Goal: Find specific page/section: Find specific page/section

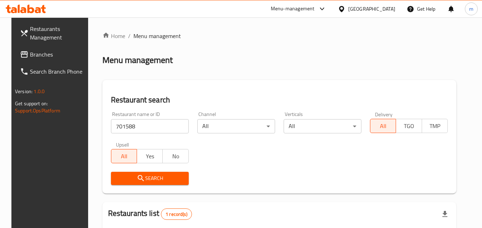
scroll to position [83, 0]
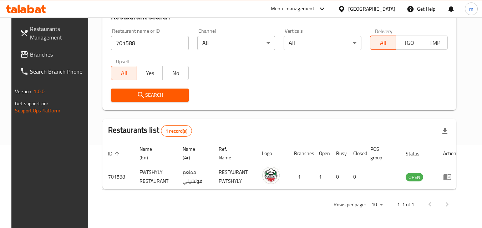
click at [27, 13] on div at bounding box center [26, 9] width 40 height 9
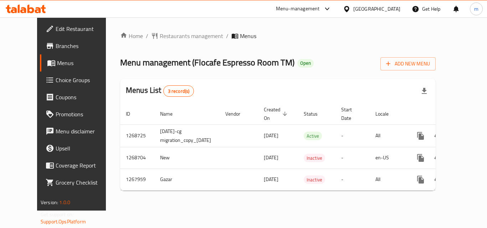
click at [183, 45] on div "Home / Restaurants management / Menus Menu management ( Flocafe Espresso Room T…" at bounding box center [277, 114] width 315 height 165
click at [175, 34] on span "Restaurants management" at bounding box center [191, 36] width 63 height 9
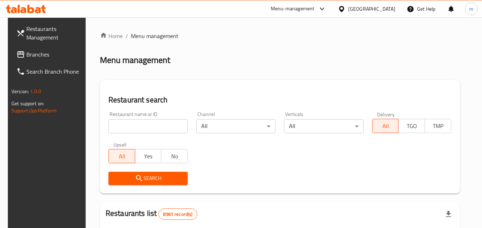
click at [154, 126] on input "search" at bounding box center [147, 126] width 79 height 14
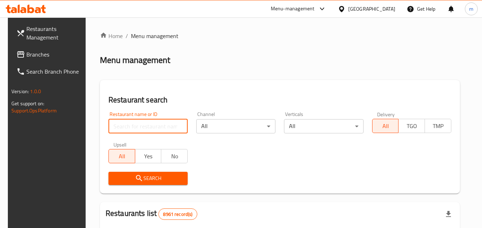
paste input "687878"
type input "687878"
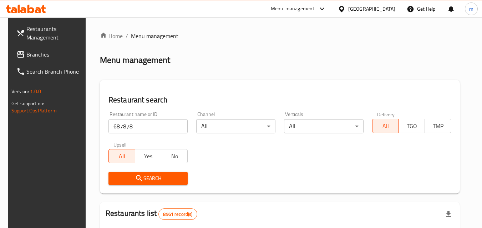
click at [146, 176] on span "Search" at bounding box center [148, 178] width 68 height 9
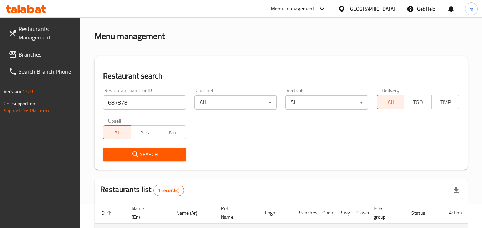
scroll to position [18, 0]
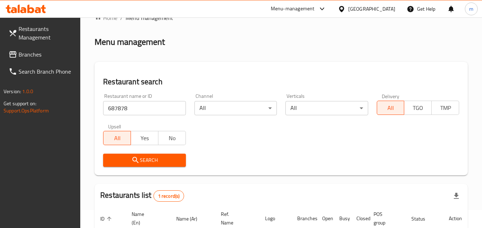
click at [345, 7] on icon at bounding box center [341, 8] width 7 height 7
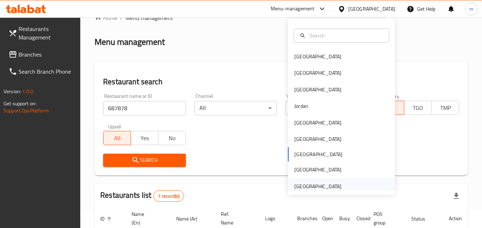
click at [317, 182] on div "[GEOGRAPHIC_DATA]" at bounding box center [317, 187] width 58 height 16
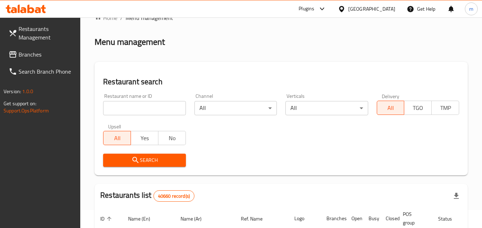
click at [34, 55] on span "Branches" at bounding box center [47, 54] width 56 height 9
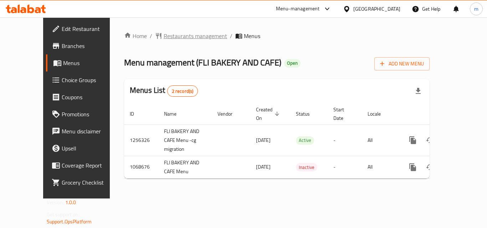
click at [164, 37] on span "Restaurants management" at bounding box center [195, 36] width 63 height 9
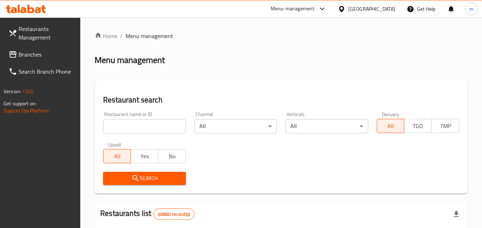
click at [127, 123] on input "search" at bounding box center [144, 126] width 82 height 14
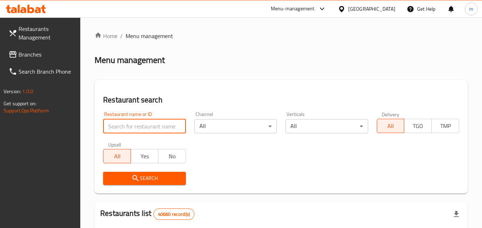
click at [130, 125] on input "search" at bounding box center [144, 126] width 82 height 14
paste input "663592"
type input "663592"
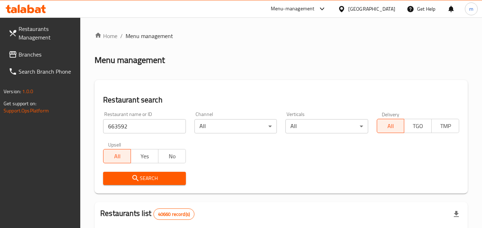
click at [120, 177] on span "Search" at bounding box center [144, 178] width 71 height 9
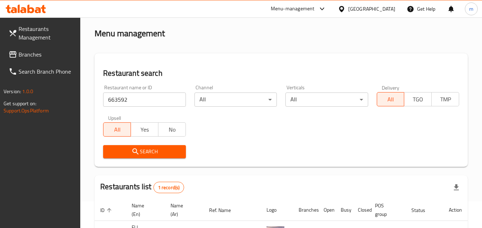
scroll to position [83, 0]
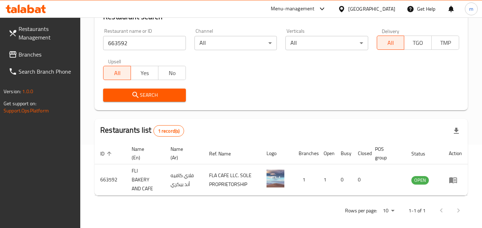
click at [25, 12] on icon at bounding box center [23, 10] width 6 height 6
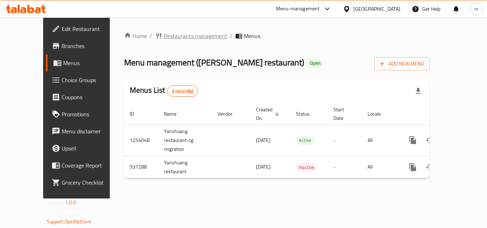
click at [181, 36] on span "Restaurants management" at bounding box center [195, 36] width 63 height 9
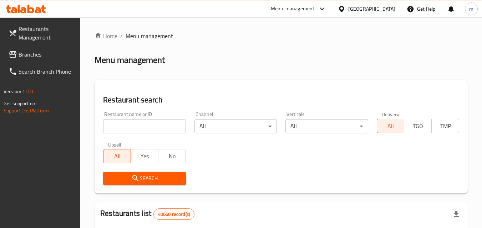
click at [138, 125] on input "search" at bounding box center [144, 126] width 82 height 14
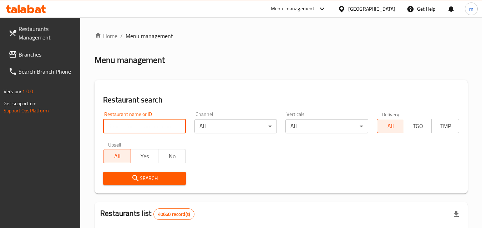
paste input "659065"
type input "659065"
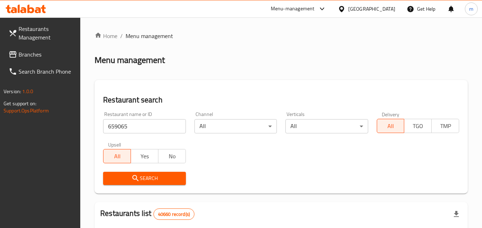
click at [155, 179] on span "Search" at bounding box center [144, 178] width 71 height 9
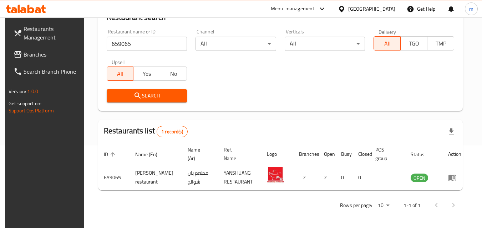
scroll to position [83, 0]
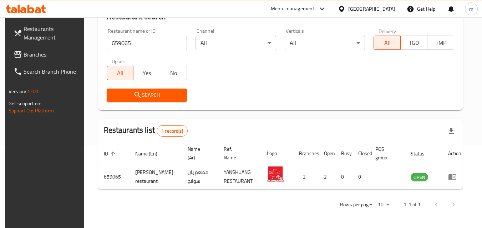
click at [34, 14] on div at bounding box center [26, 9] width 52 height 14
click at [36, 57] on span "Branches" at bounding box center [52, 54] width 56 height 9
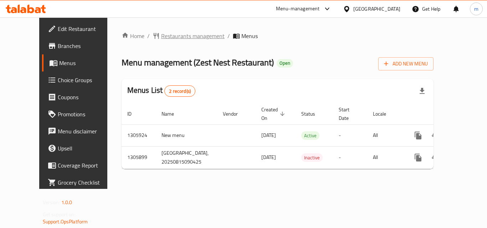
click at [174, 38] on span "Restaurants management" at bounding box center [192, 36] width 63 height 9
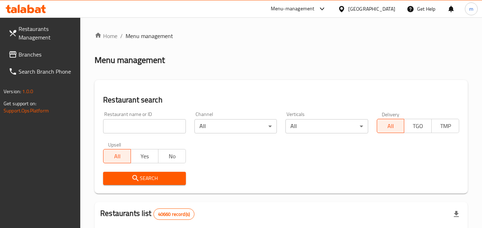
click at [149, 126] on input "search" at bounding box center [144, 126] width 82 height 14
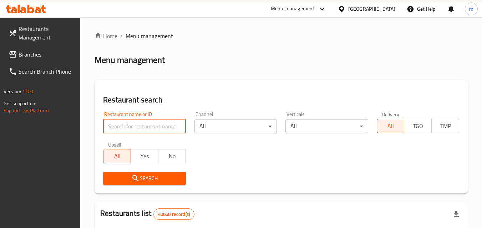
paste input "703908"
type input "703908"
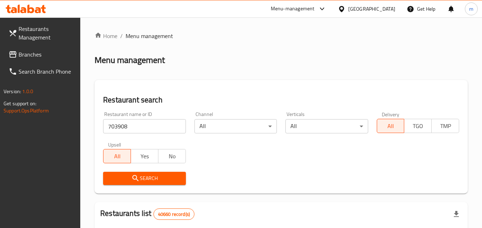
click at [124, 178] on span "Search" at bounding box center [144, 178] width 71 height 9
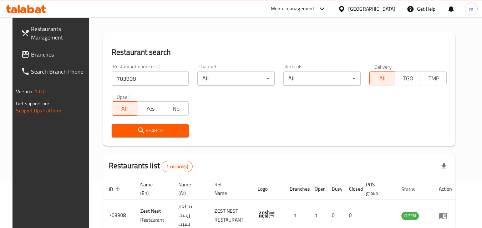
scroll to position [83, 0]
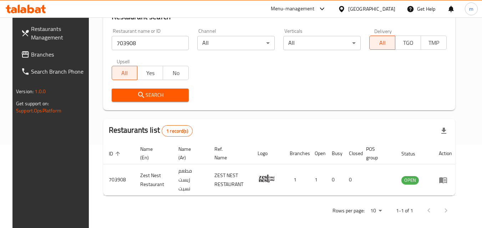
click at [346, 9] on div at bounding box center [343, 9] width 10 height 8
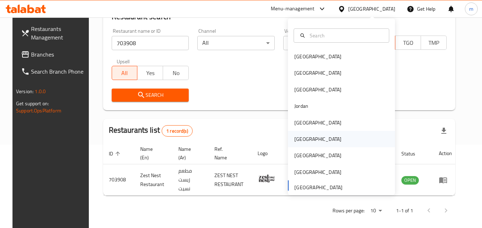
click at [298, 139] on div "[GEOGRAPHIC_DATA]" at bounding box center [317, 139] width 47 height 8
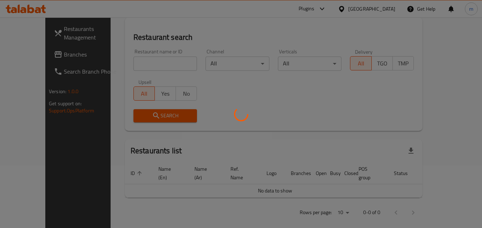
scroll to position [83, 0]
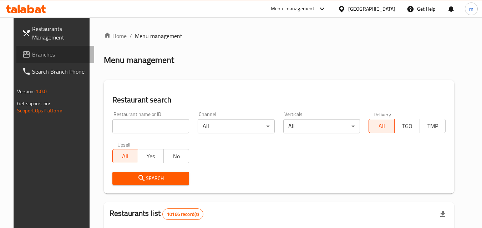
click at [32, 55] on span "Branches" at bounding box center [60, 54] width 56 height 9
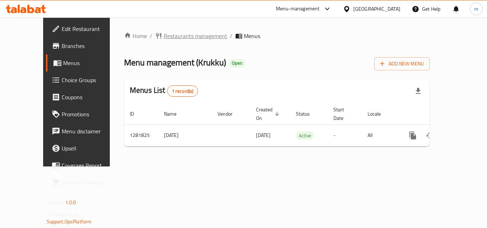
click at [173, 36] on span "Restaurants management" at bounding box center [195, 36] width 63 height 9
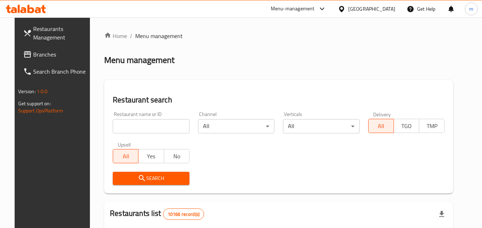
click at [140, 127] on input "search" at bounding box center [151, 126] width 77 height 14
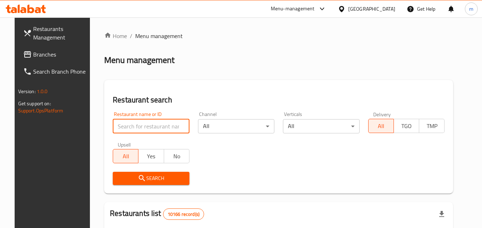
paste input "694572"
type input "694572"
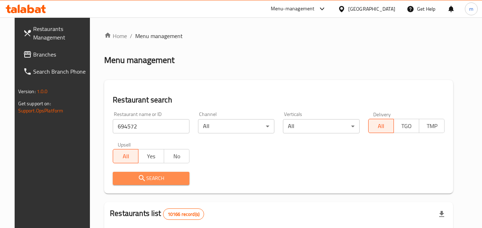
click at [149, 177] on span "Search" at bounding box center [150, 178] width 65 height 9
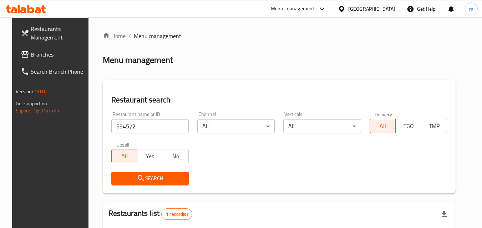
click at [348, 7] on div at bounding box center [343, 9] width 10 height 8
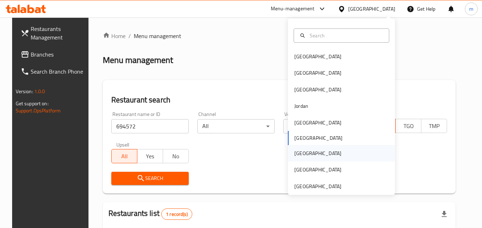
click at [301, 154] on div "Qatar" at bounding box center [317, 153] width 58 height 16
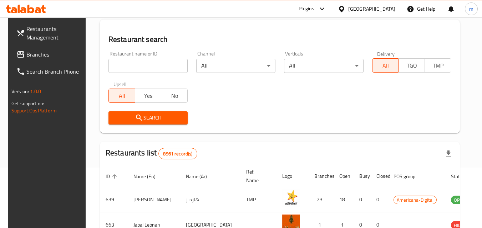
scroll to position [107, 0]
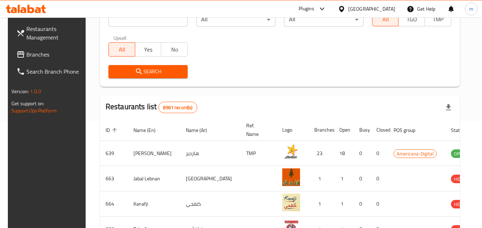
click at [42, 8] on icon at bounding box center [43, 9] width 5 height 8
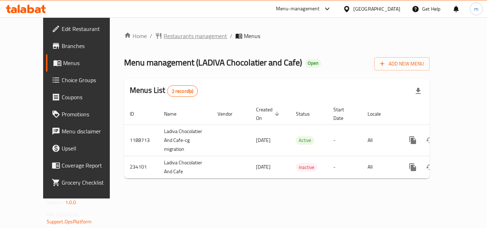
click at [187, 37] on span "Restaurants management" at bounding box center [195, 36] width 63 height 9
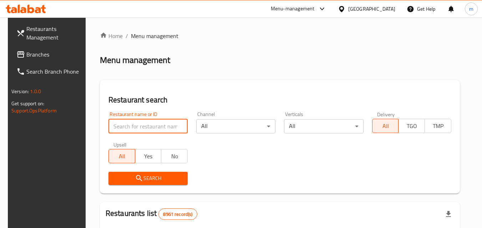
click at [135, 129] on input "search" at bounding box center [147, 126] width 79 height 14
paste input "626498"
type input "626498"
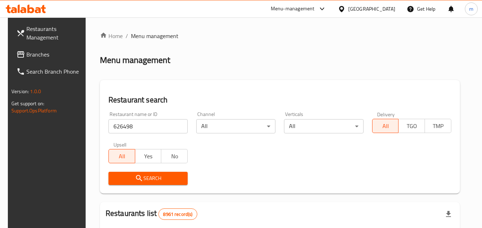
click at [136, 176] on icon "submit" at bounding box center [139, 178] width 6 height 6
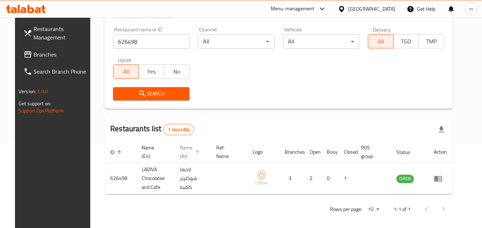
scroll to position [89, 0]
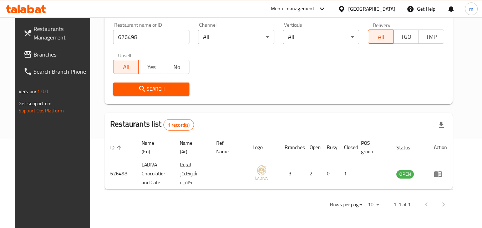
click at [348, 10] on div at bounding box center [343, 9] width 10 height 8
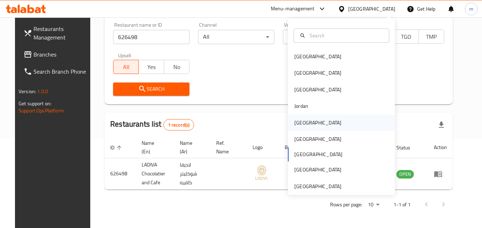
click at [296, 127] on div "[GEOGRAPHIC_DATA]" at bounding box center [317, 123] width 47 height 8
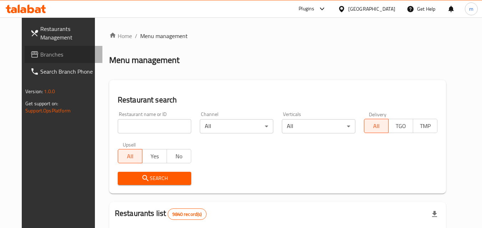
click at [46, 56] on span "Branches" at bounding box center [68, 54] width 56 height 9
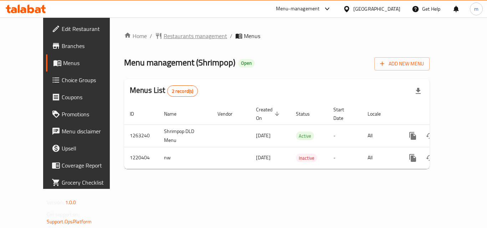
click at [176, 36] on span "Restaurants management" at bounding box center [195, 36] width 63 height 9
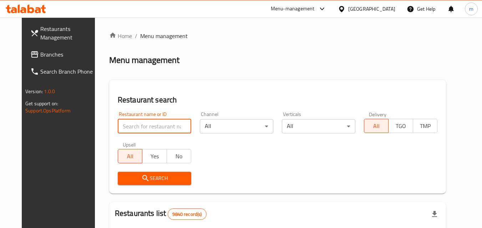
click at [148, 127] on input "search" at bounding box center [154, 126] width 73 height 14
paste input "673358"
type input "673358"
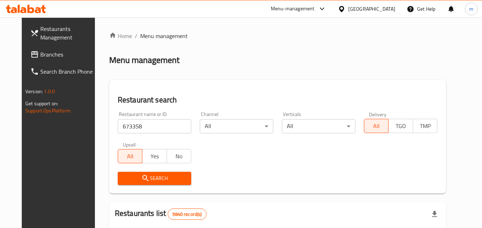
click at [156, 178] on span "Search" at bounding box center [154, 178] width 62 height 9
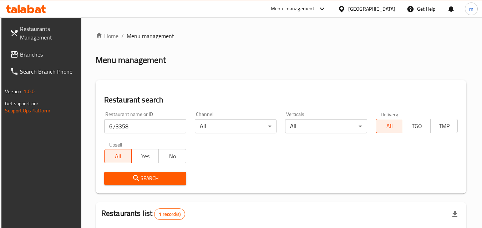
scroll to position [89, 0]
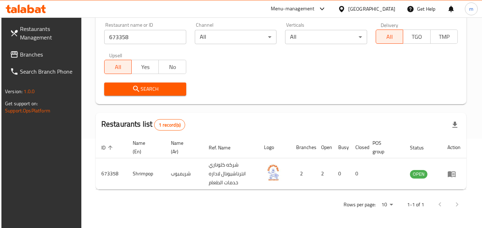
click at [345, 6] on icon at bounding box center [341, 8] width 7 height 7
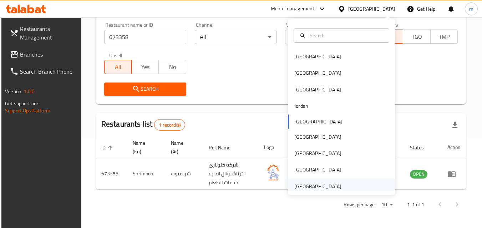
click at [307, 186] on div "[GEOGRAPHIC_DATA]" at bounding box center [317, 187] width 47 height 8
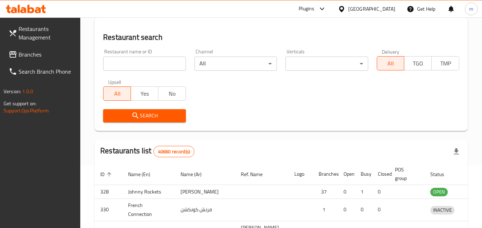
scroll to position [89, 0]
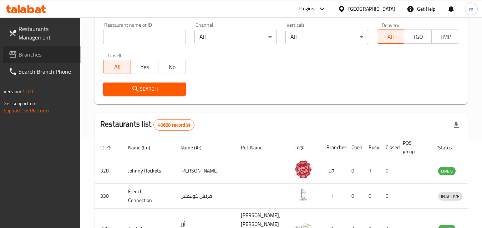
click at [35, 58] on span "Branches" at bounding box center [47, 54] width 56 height 9
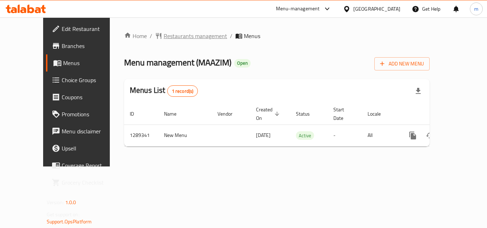
click at [168, 38] on span "Restaurants management" at bounding box center [195, 36] width 63 height 9
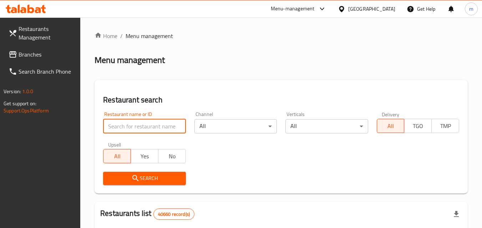
click at [146, 130] on input "search" at bounding box center [144, 126] width 82 height 14
paste input "697545"
type input "697545"
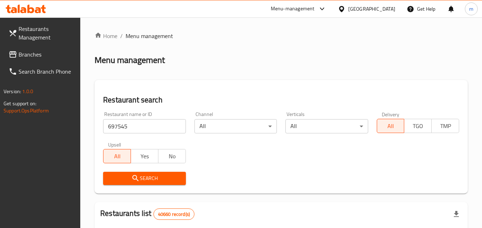
click at [173, 180] on span "Search" at bounding box center [144, 178] width 71 height 9
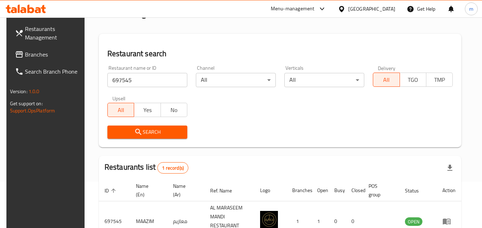
scroll to position [71, 0]
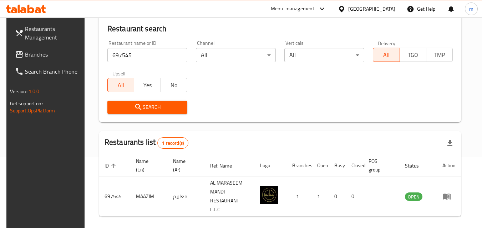
click at [373, 8] on div "[GEOGRAPHIC_DATA]" at bounding box center [371, 9] width 47 height 8
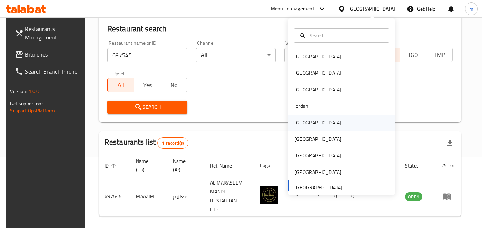
click at [303, 121] on div "[GEOGRAPHIC_DATA]" at bounding box center [317, 123] width 47 height 8
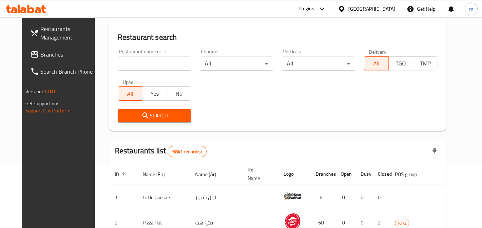
scroll to position [71, 0]
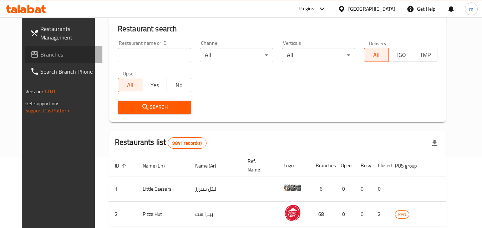
click at [40, 53] on span "Branches" at bounding box center [68, 54] width 56 height 9
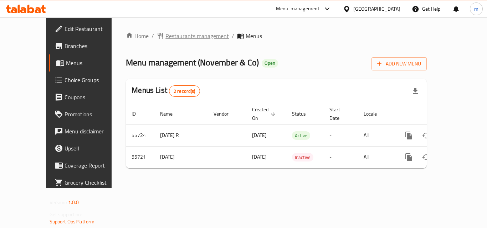
click at [165, 36] on span "Restaurants management" at bounding box center [196, 36] width 63 height 9
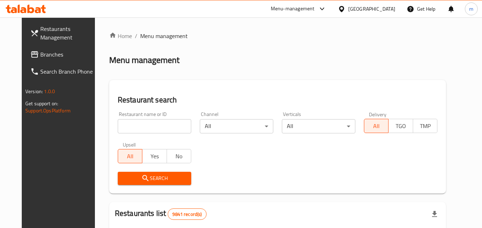
click at [136, 129] on input "search" at bounding box center [154, 126] width 73 height 14
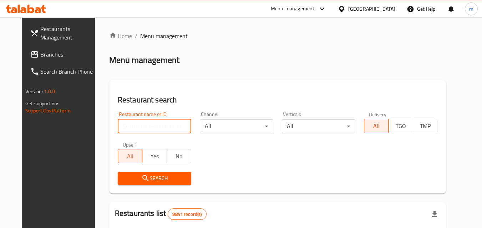
paste input "27397"
type input "27397"
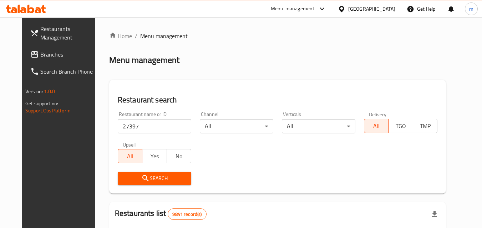
click at [142, 176] on icon "submit" at bounding box center [145, 178] width 6 height 6
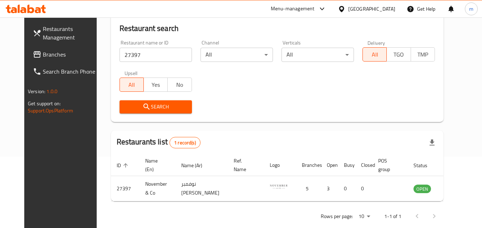
scroll to position [83, 0]
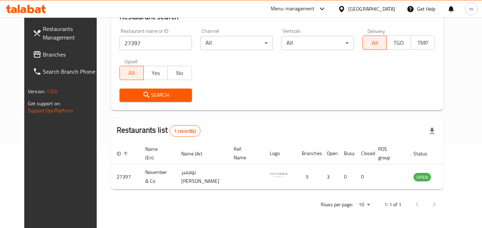
click at [348, 5] on div at bounding box center [343, 9] width 10 height 8
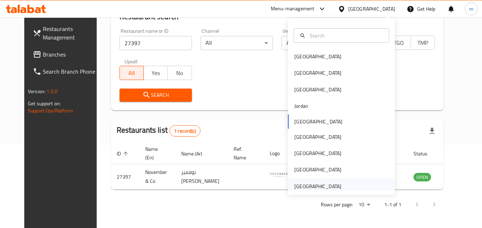
click at [322, 186] on div "[GEOGRAPHIC_DATA]" at bounding box center [317, 187] width 47 height 8
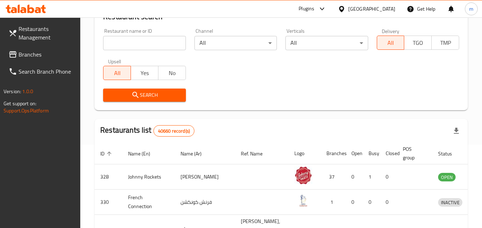
scroll to position [12, 0]
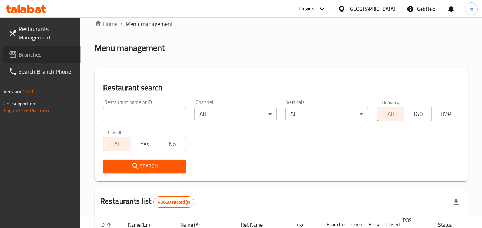
click at [32, 55] on span "Branches" at bounding box center [47, 54] width 56 height 9
